Goal: Transaction & Acquisition: Book appointment/travel/reservation

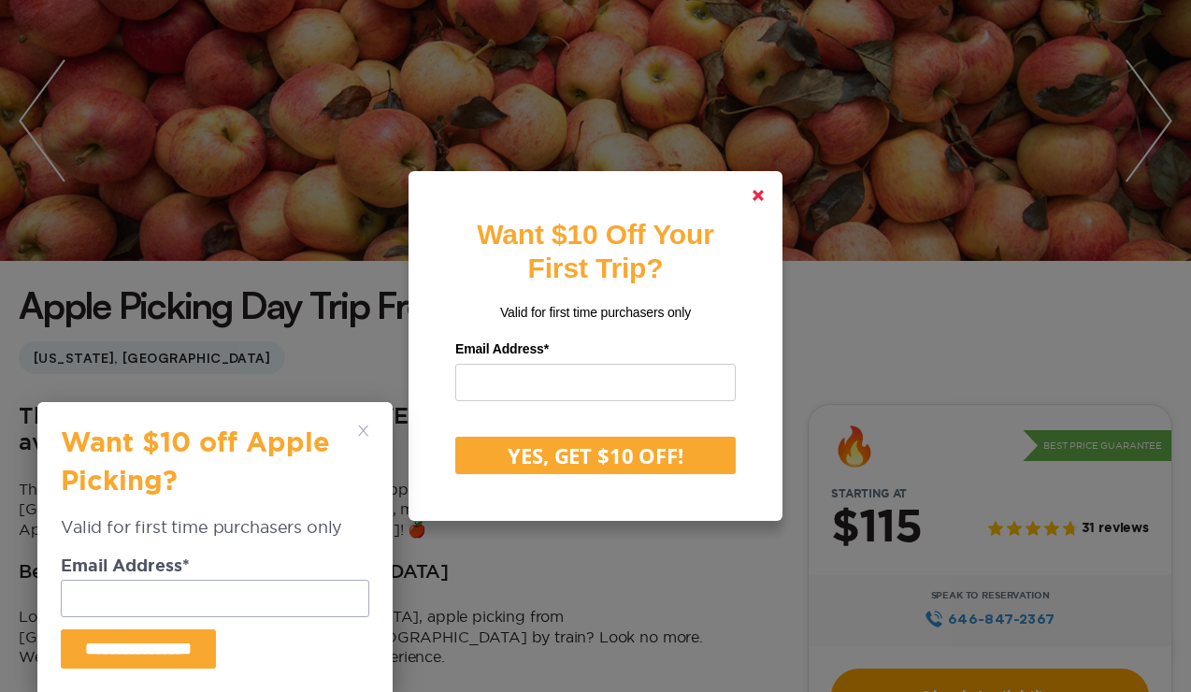
click at [757, 196] on polygon at bounding box center [758, 195] width 11 height 11
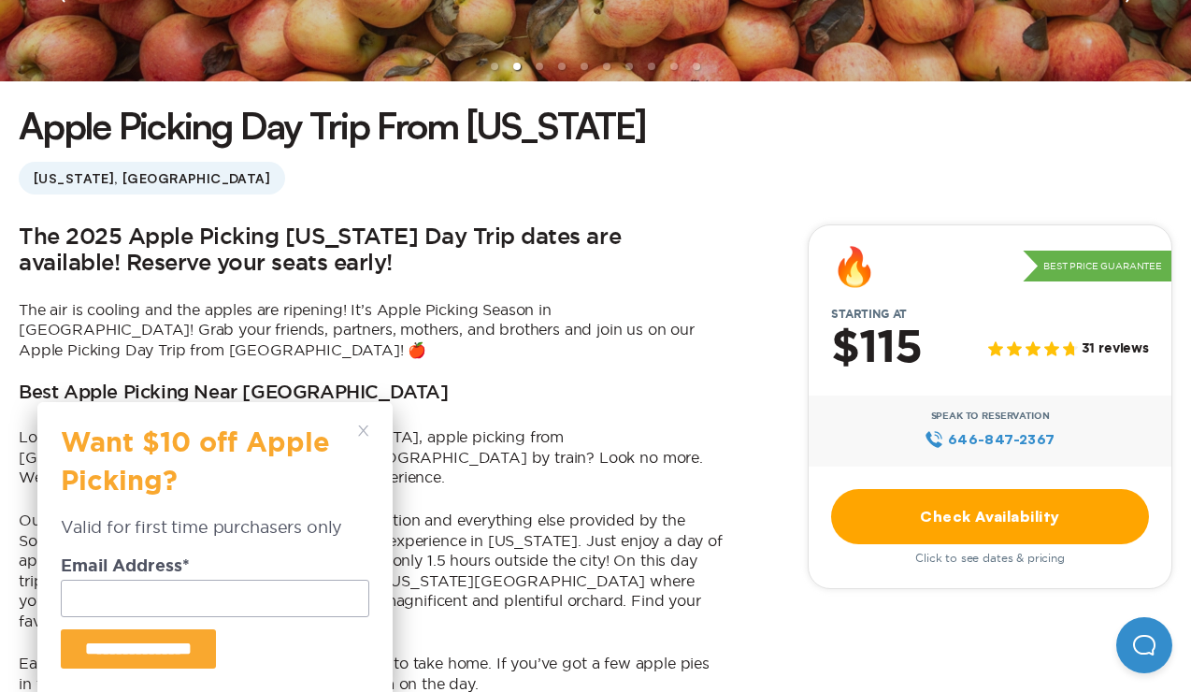
scroll to position [520, 0]
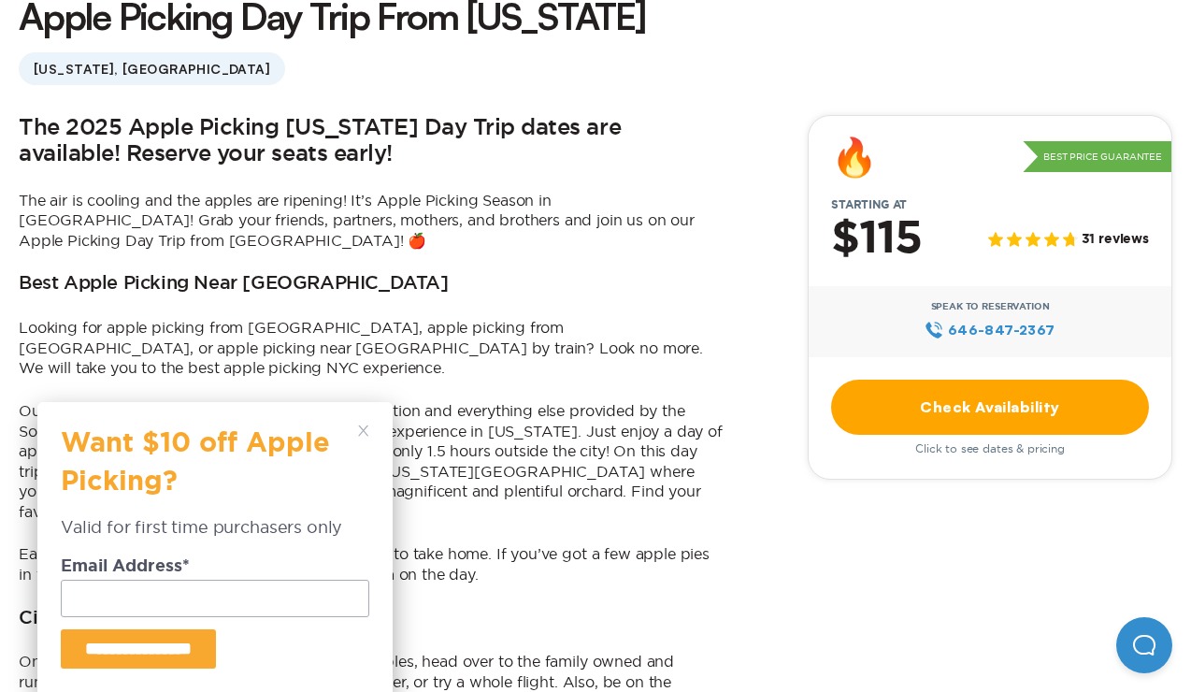
click at [369, 432] on div "**********" at bounding box center [214, 547] width 355 height 290
click at [362, 433] on polygon at bounding box center [363, 430] width 10 height 10
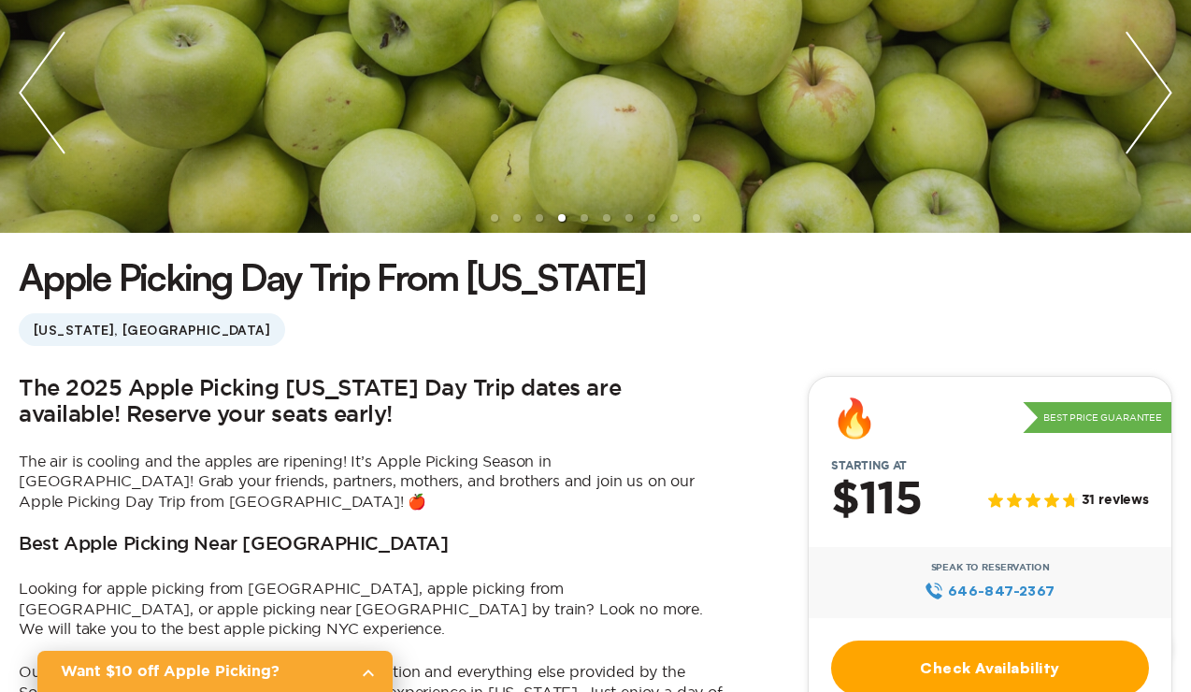
scroll to position [0, 0]
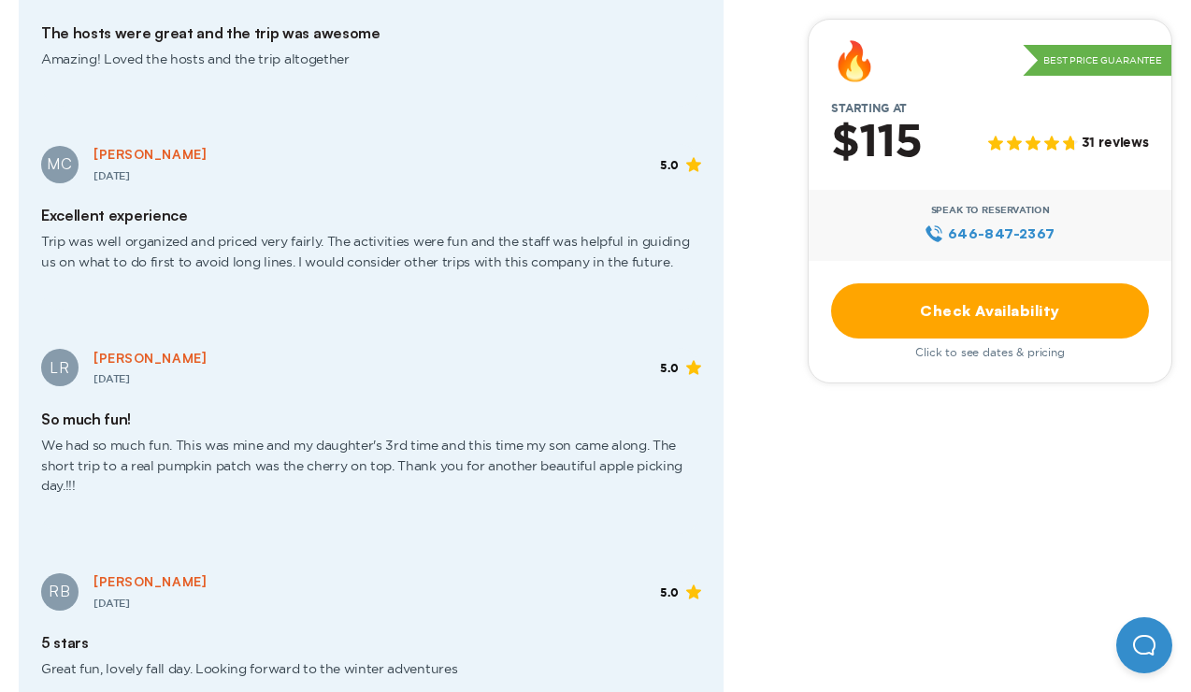
scroll to position [2574, 0]
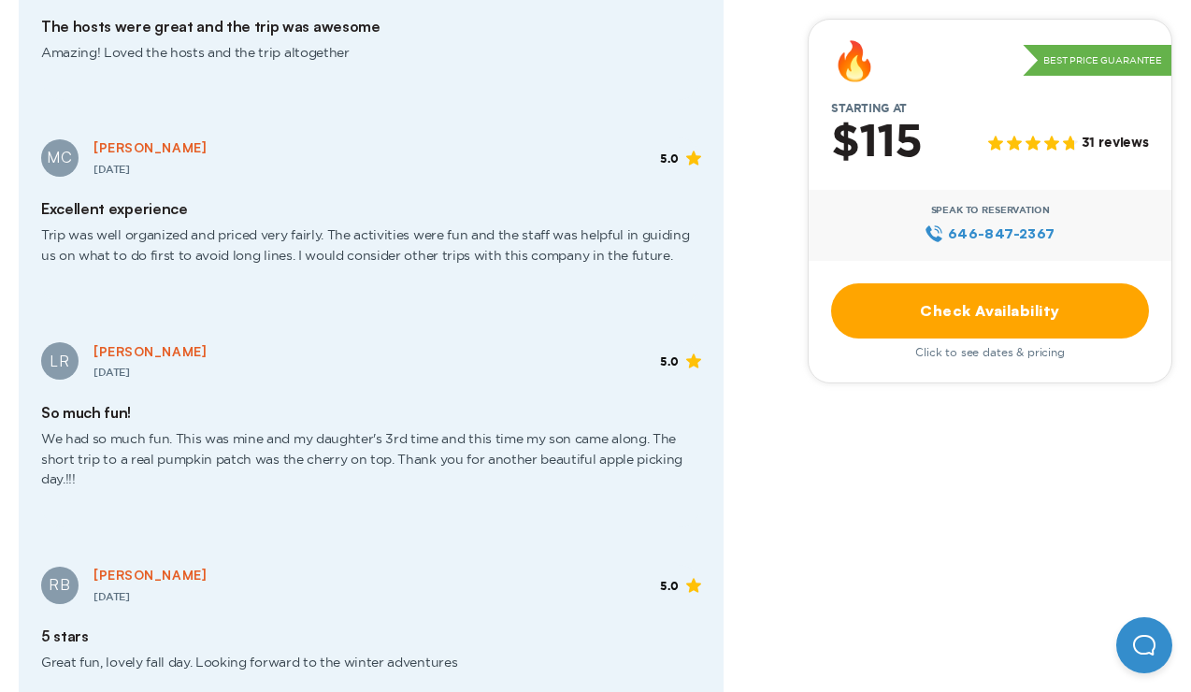
click at [902, 316] on link "Check Availability" at bounding box center [990, 310] width 318 height 55
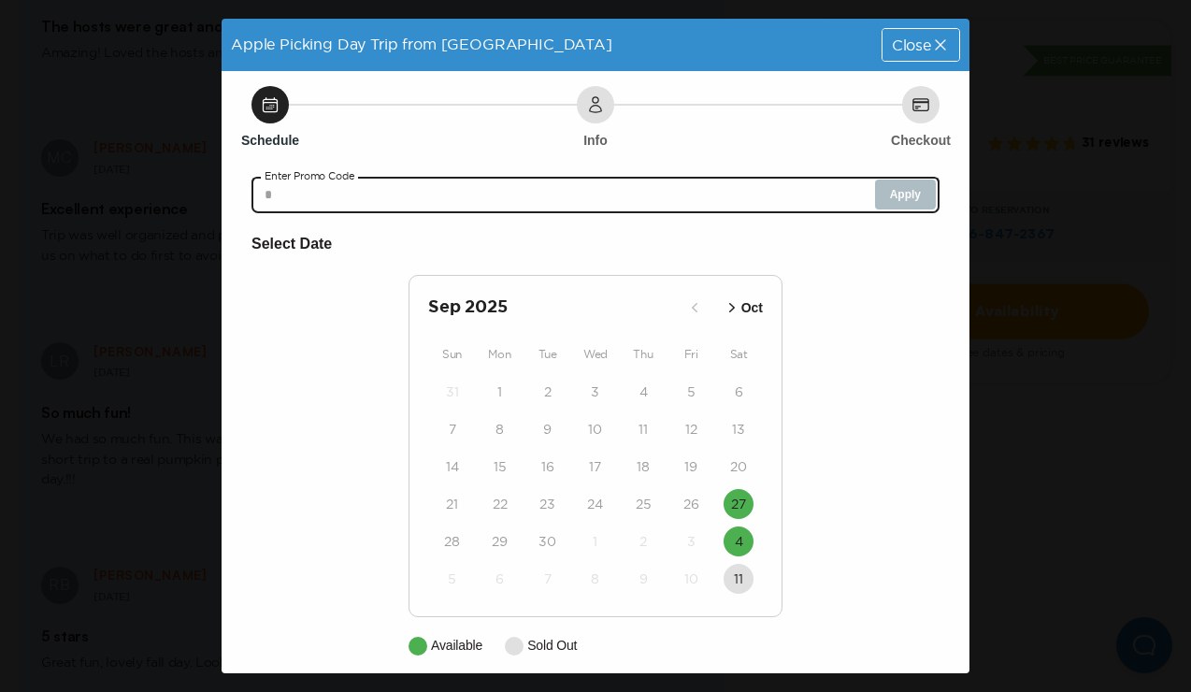
click at [351, 199] on input "text" at bounding box center [595, 194] width 688 height 37
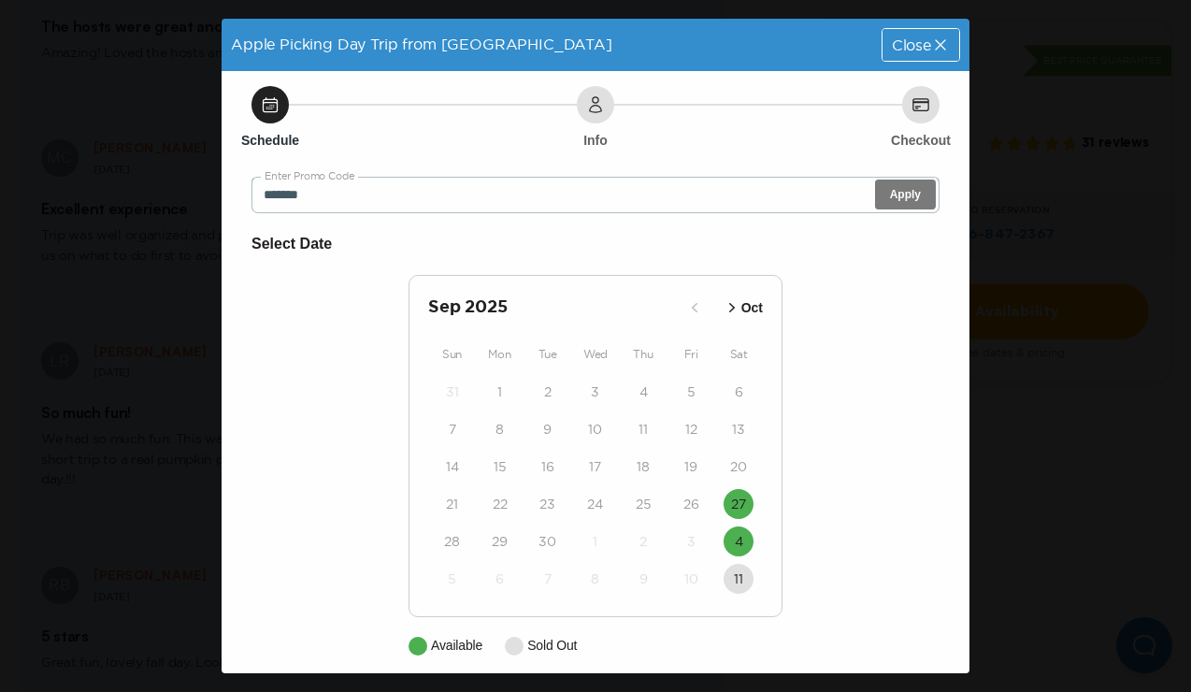
click at [913, 205] on button "Apply" at bounding box center [905, 194] width 61 height 30
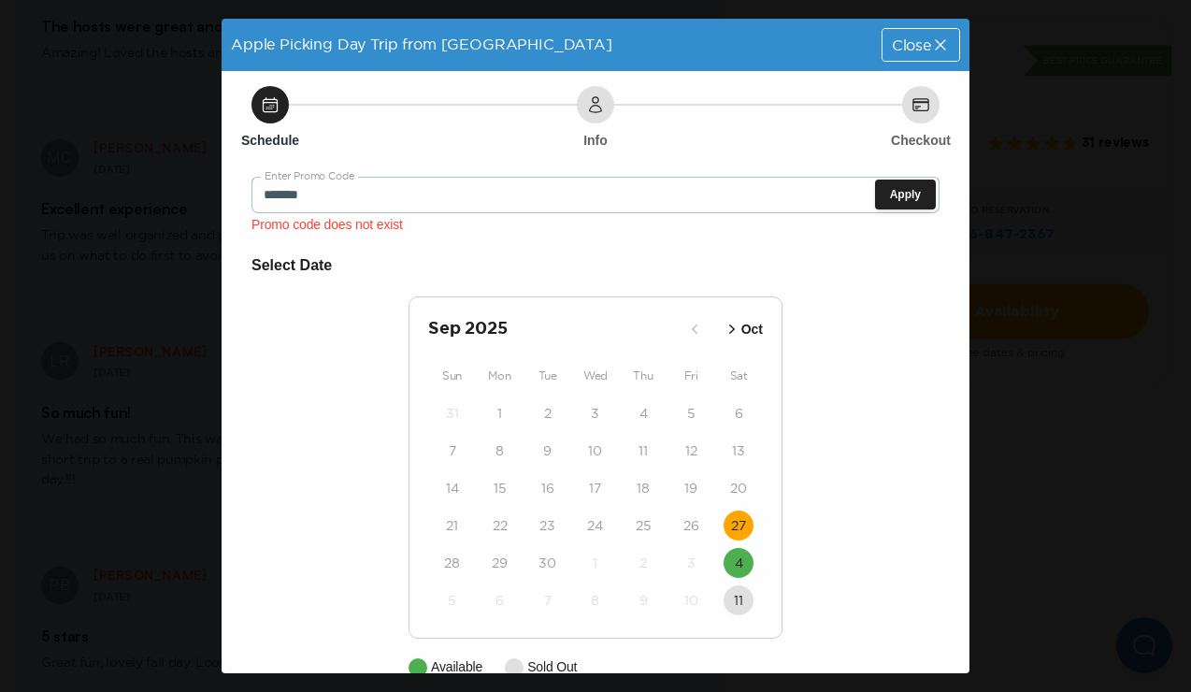
click at [735, 526] on time "27" at bounding box center [738, 525] width 15 height 19
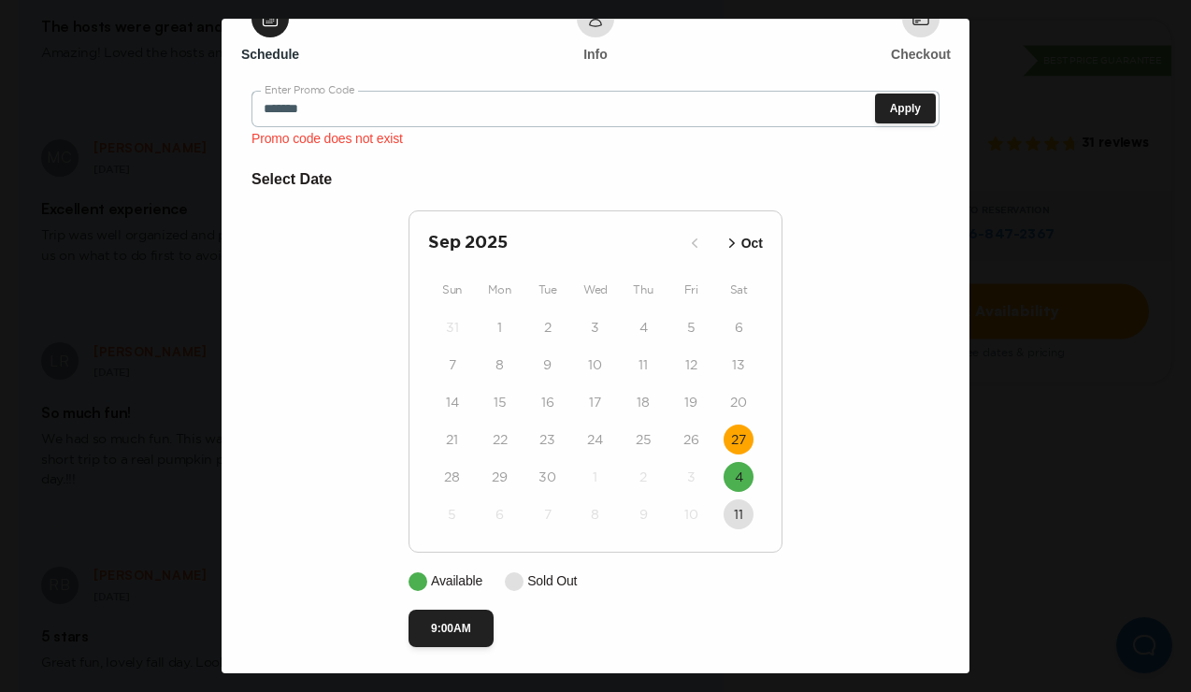
scroll to position [93, 0]
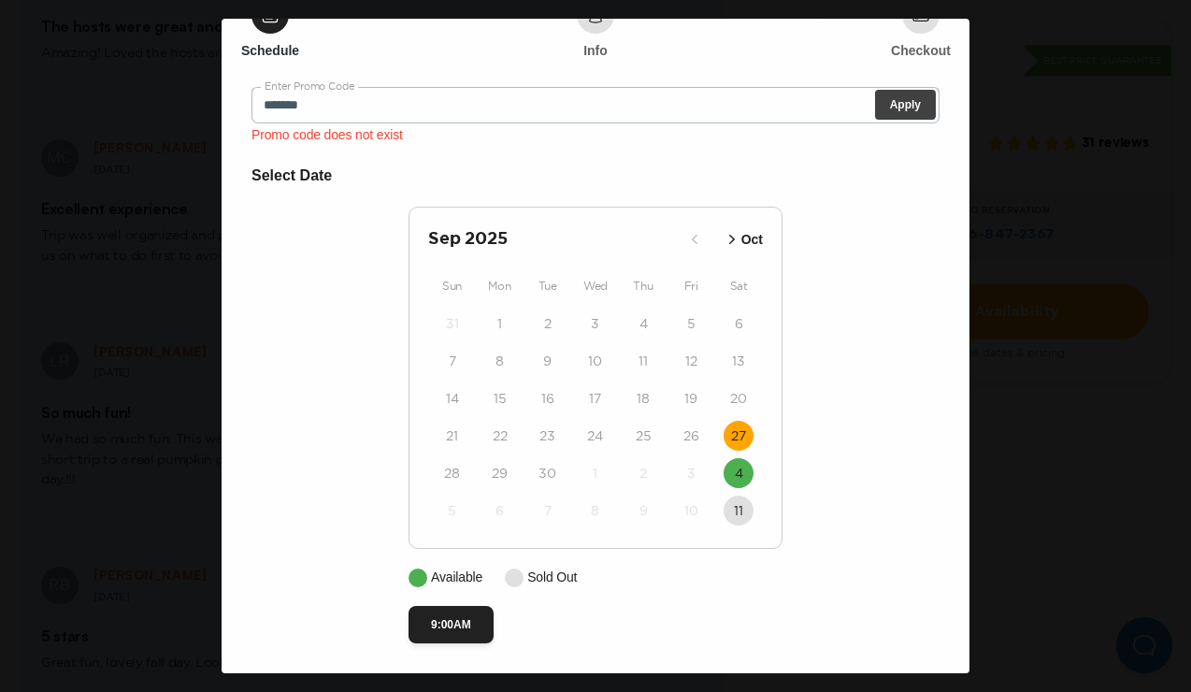
click at [894, 104] on button "Apply" at bounding box center [905, 105] width 61 height 30
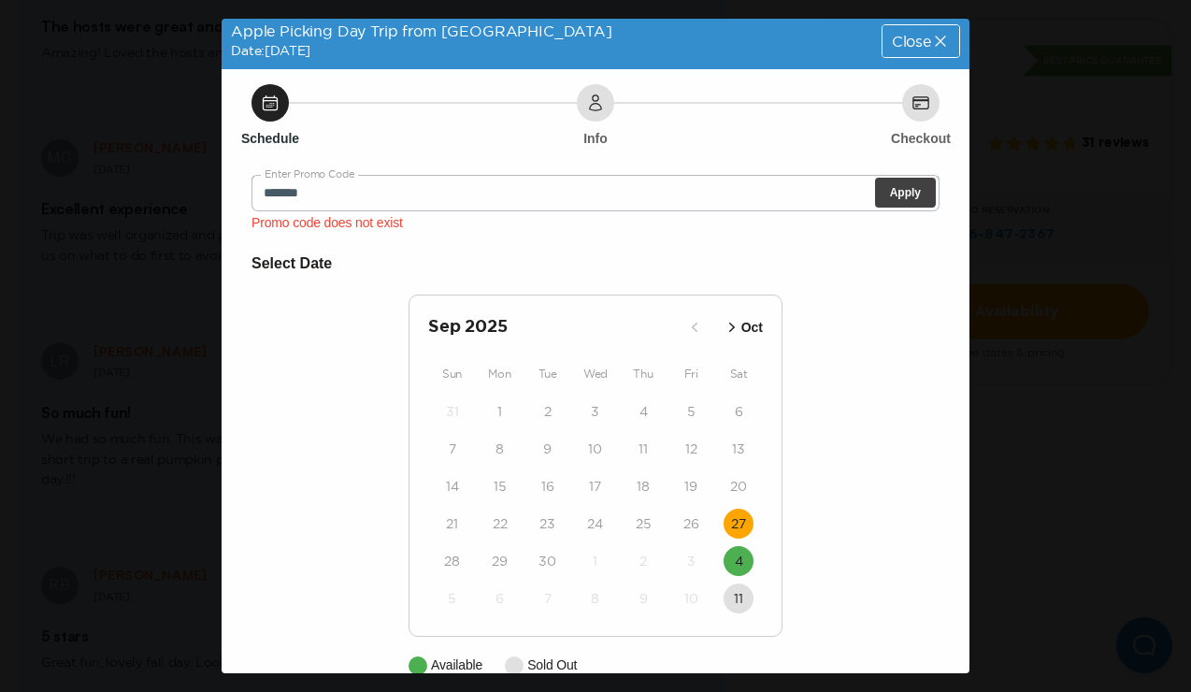
scroll to position [0, 0]
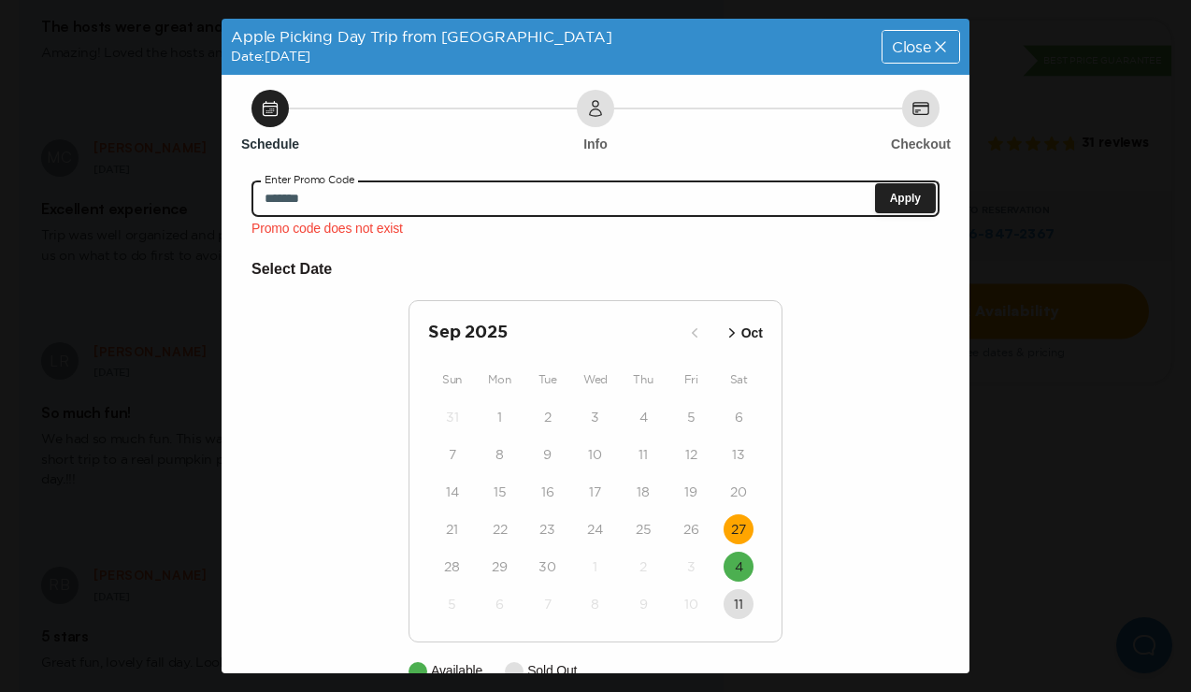
click at [328, 202] on input "*******" at bounding box center [595, 197] width 688 height 37
type input "*"
type input "*******"
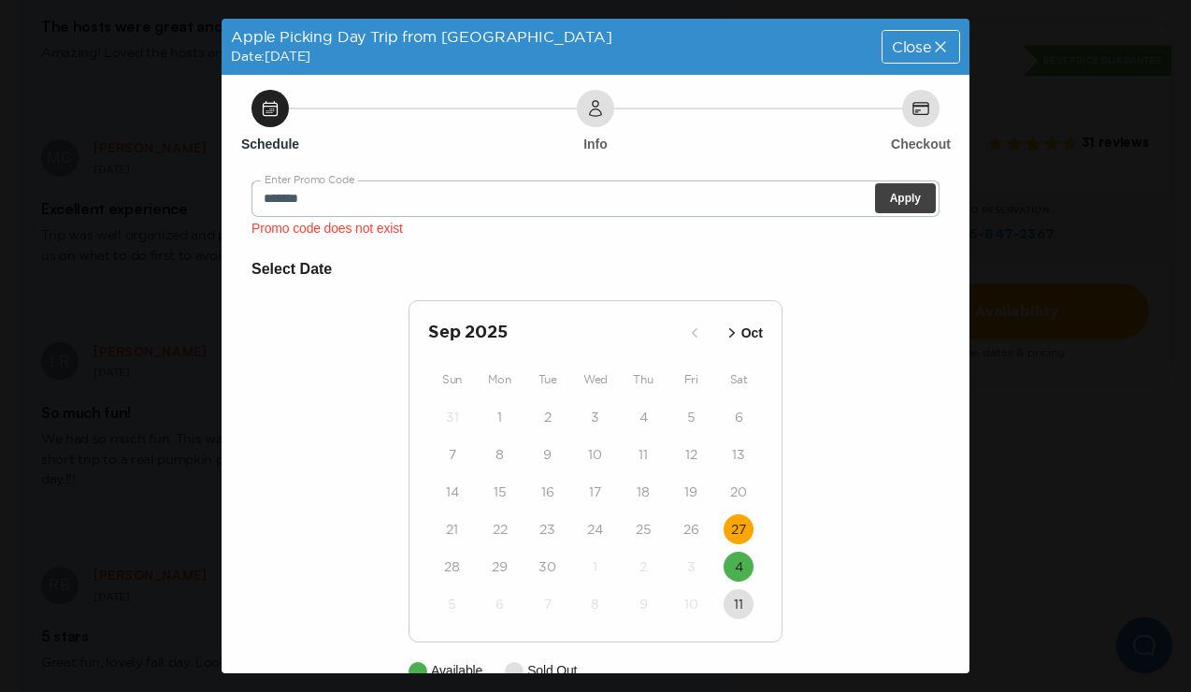
click at [896, 203] on button "Apply" at bounding box center [905, 198] width 61 height 30
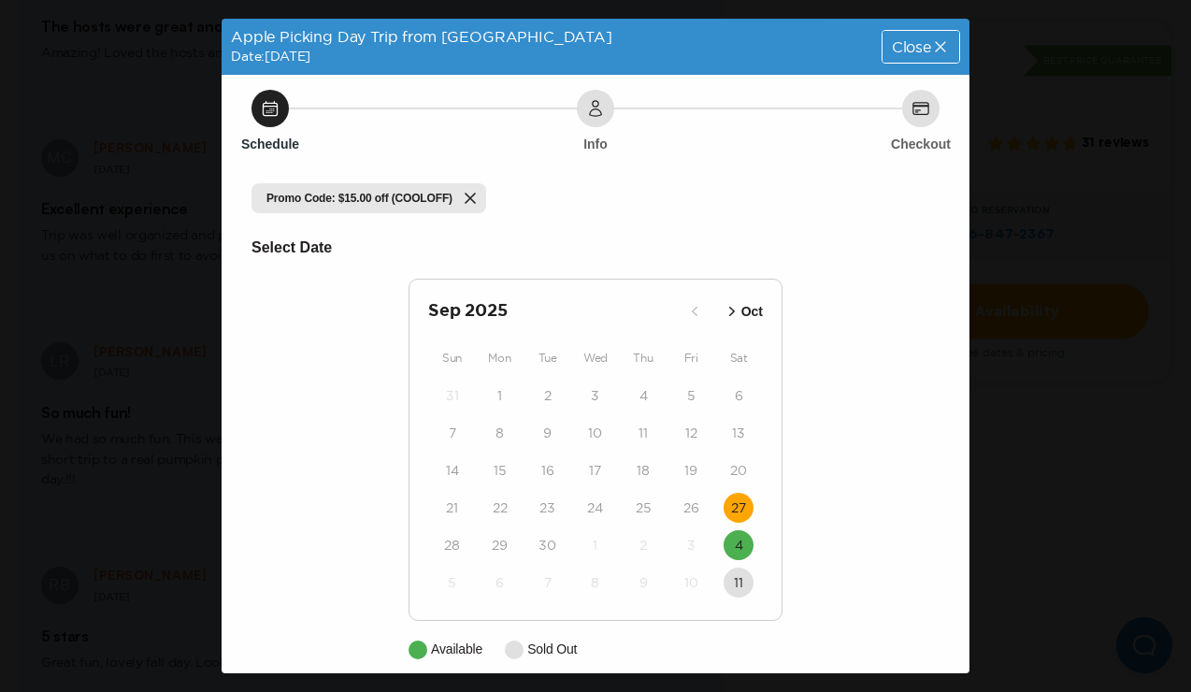
click at [941, 51] on icon at bounding box center [940, 46] width 19 height 19
